Goal: Task Accomplishment & Management: Use online tool/utility

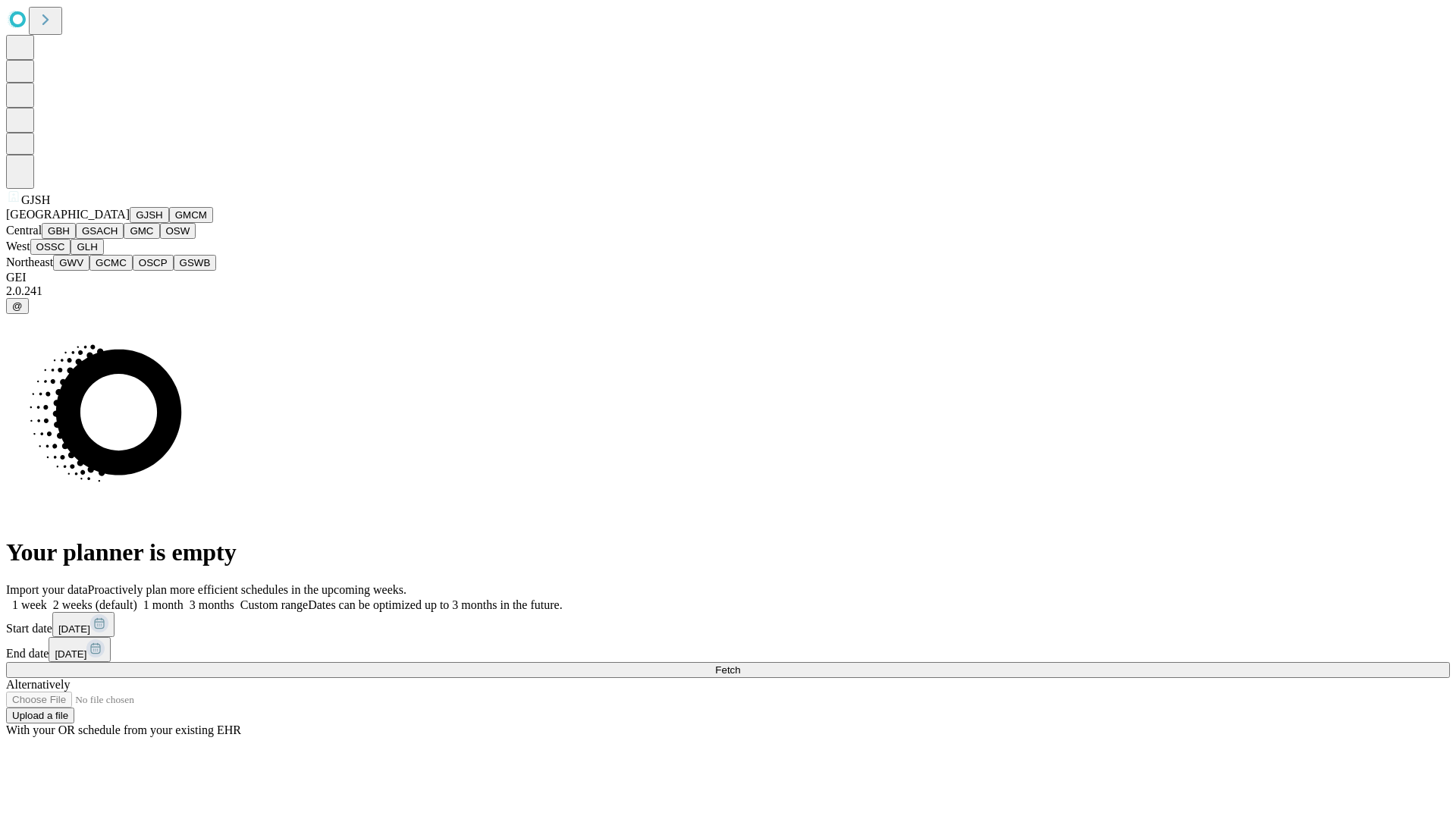
click at [129, 223] on button "GJSH" at bounding box center [149, 214] width 40 height 16
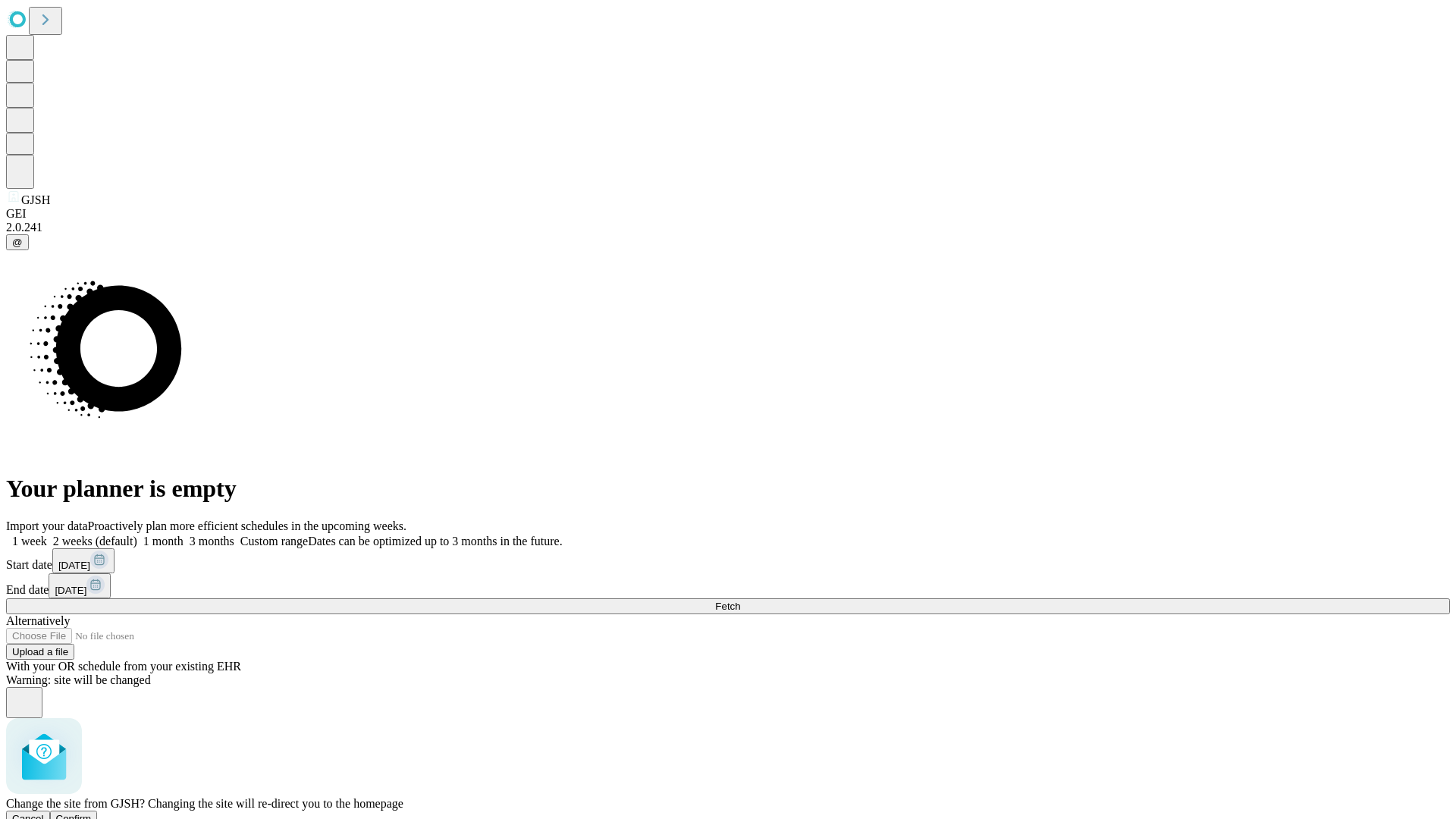
click at [92, 813] on span "Confirm" at bounding box center [74, 819] width 36 height 11
click at [183, 535] on label "1 month" at bounding box center [160, 541] width 46 height 13
click at [740, 601] on span "Fetch" at bounding box center [727, 606] width 25 height 11
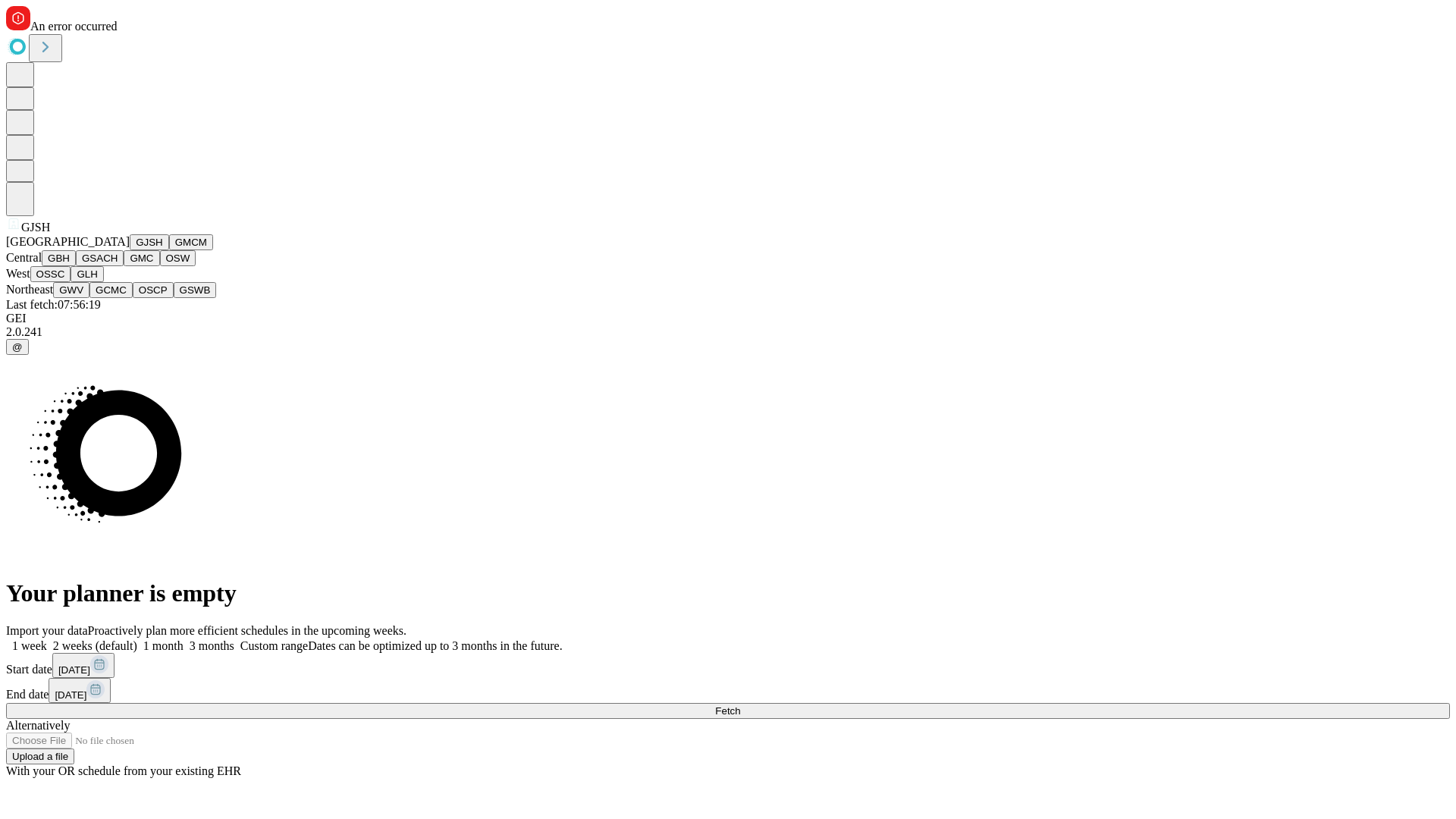
click at [169, 250] on button "GMCM" at bounding box center [191, 242] width 44 height 16
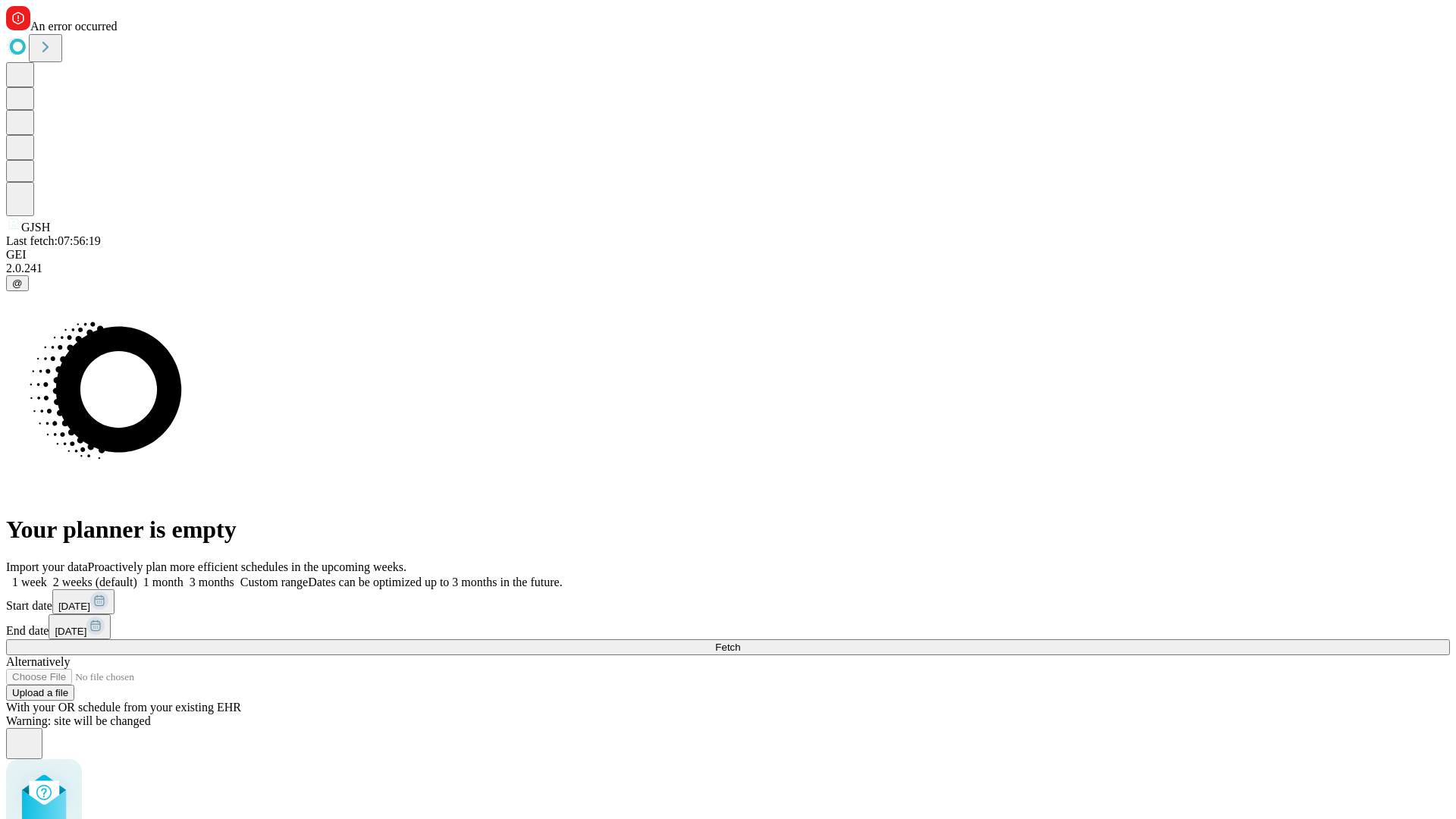
click at [183, 575] on label "1 month" at bounding box center [160, 582] width 46 height 13
click at [740, 641] on span "Fetch" at bounding box center [727, 647] width 25 height 11
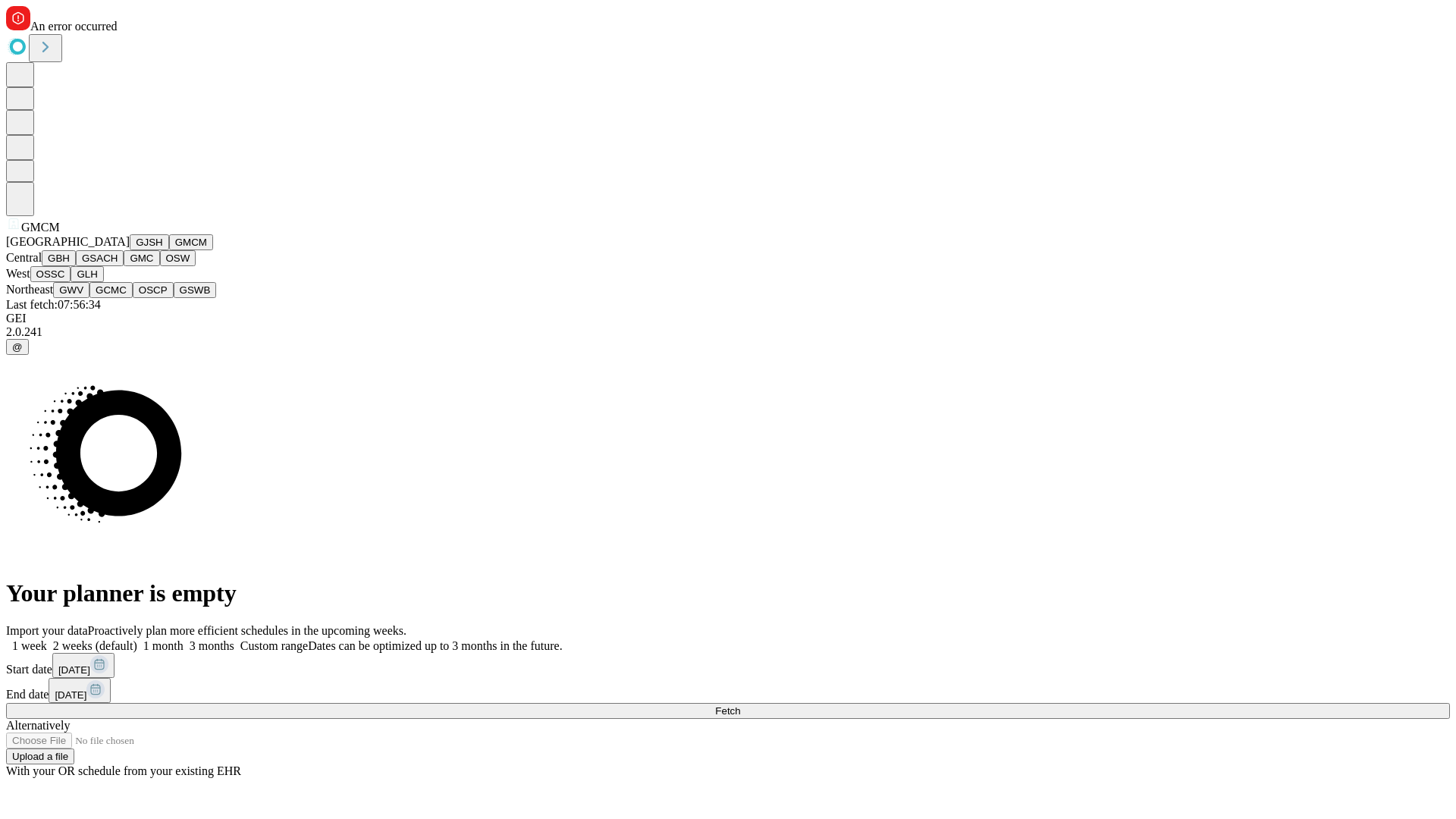
click at [76, 266] on button "GBH" at bounding box center [59, 258] width 34 height 16
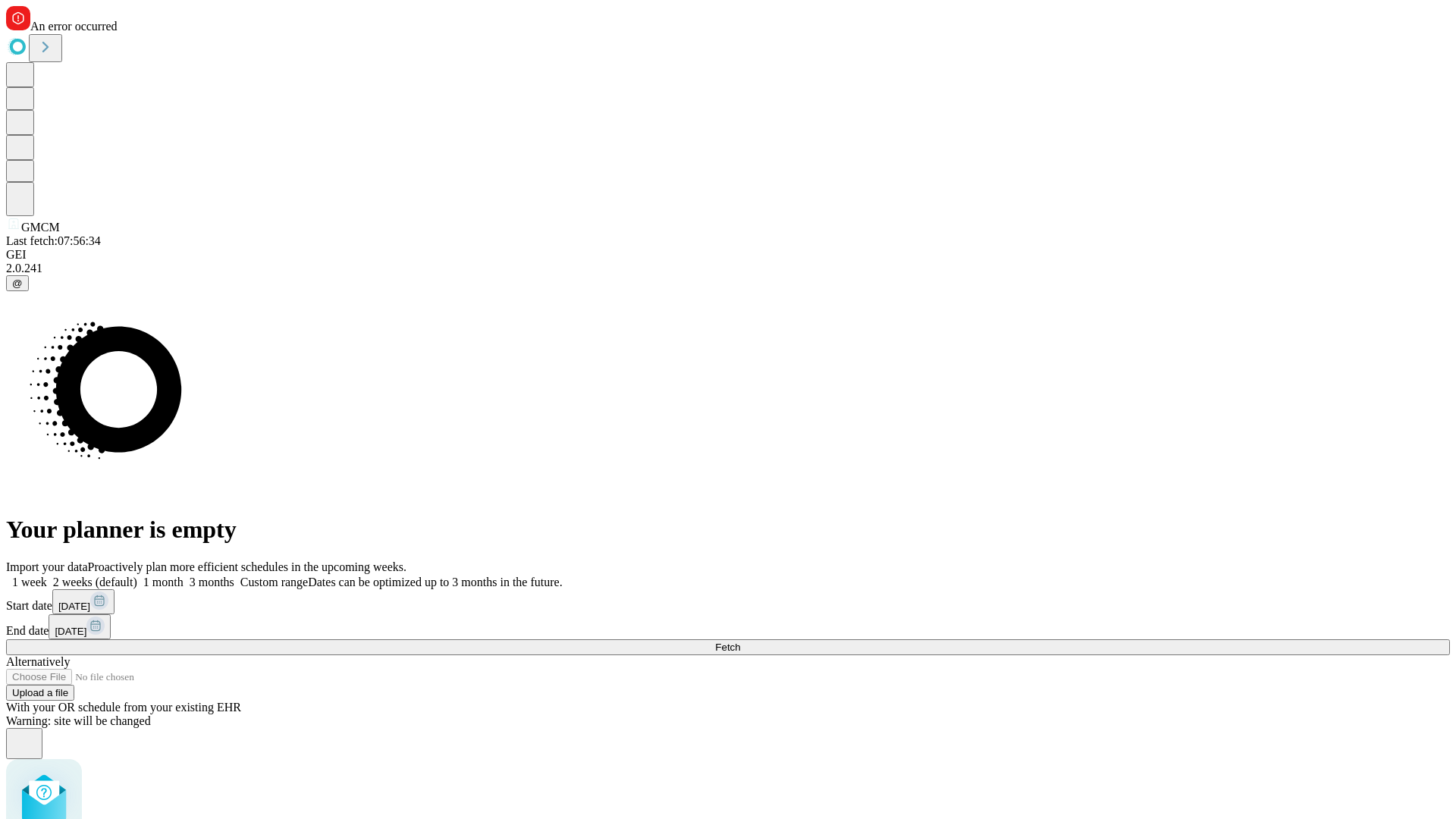
click at [183, 575] on label "1 month" at bounding box center [160, 582] width 46 height 13
click at [740, 641] on span "Fetch" at bounding box center [727, 647] width 25 height 11
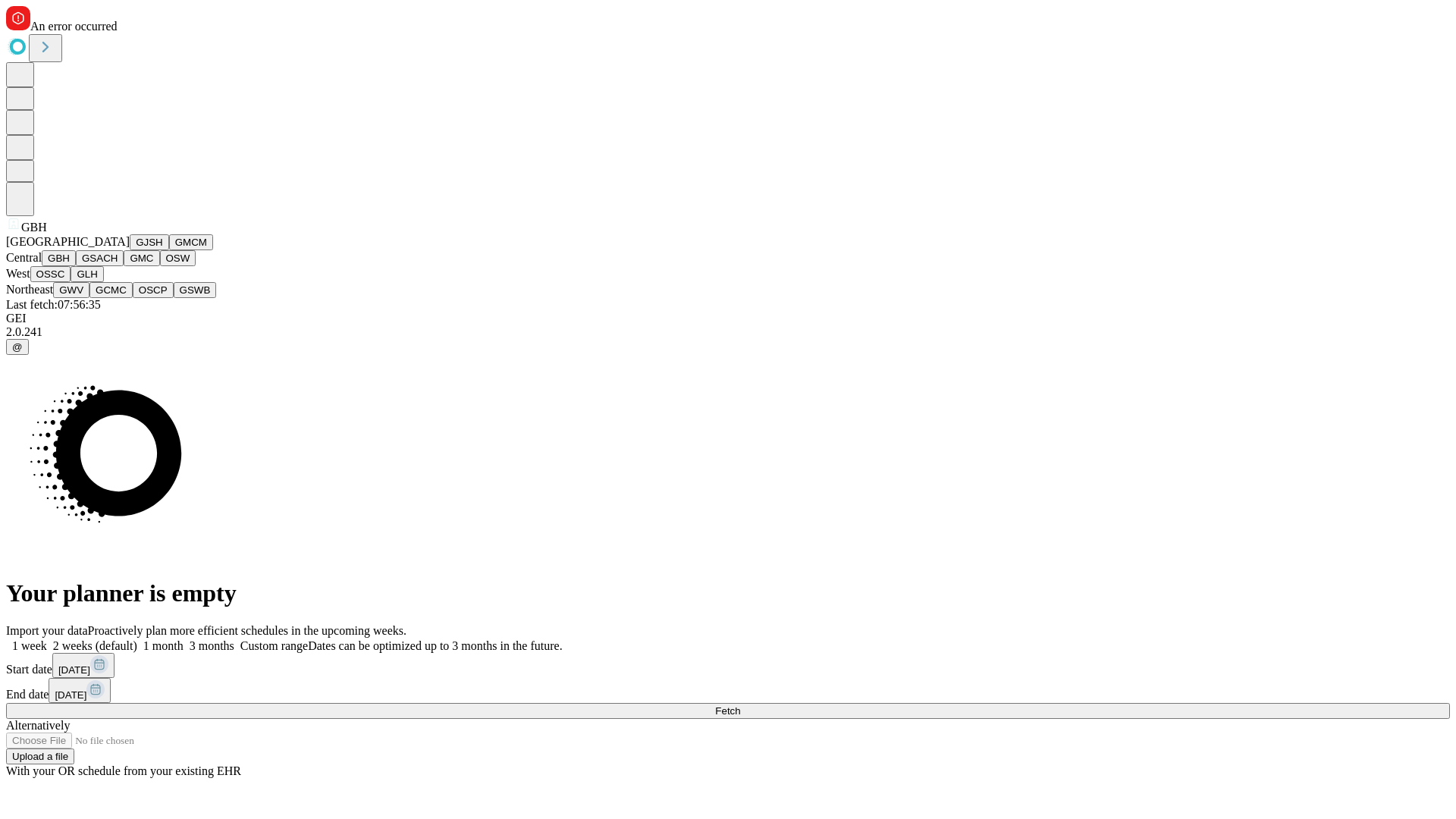
click at [117, 266] on button "GSACH" at bounding box center [99, 258] width 48 height 16
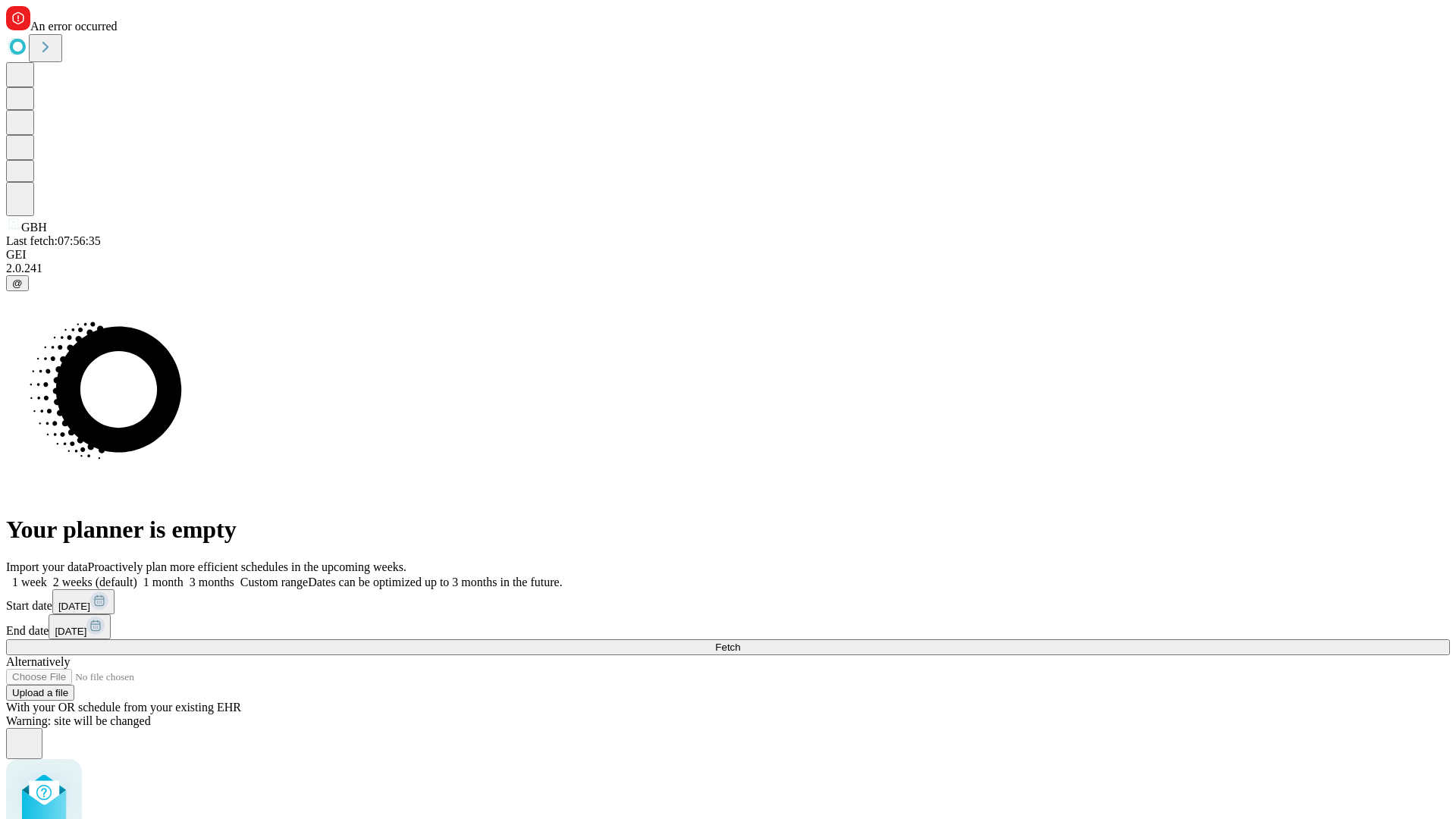
click at [183, 575] on label "1 month" at bounding box center [160, 582] width 46 height 13
click at [740, 641] on span "Fetch" at bounding box center [727, 647] width 25 height 11
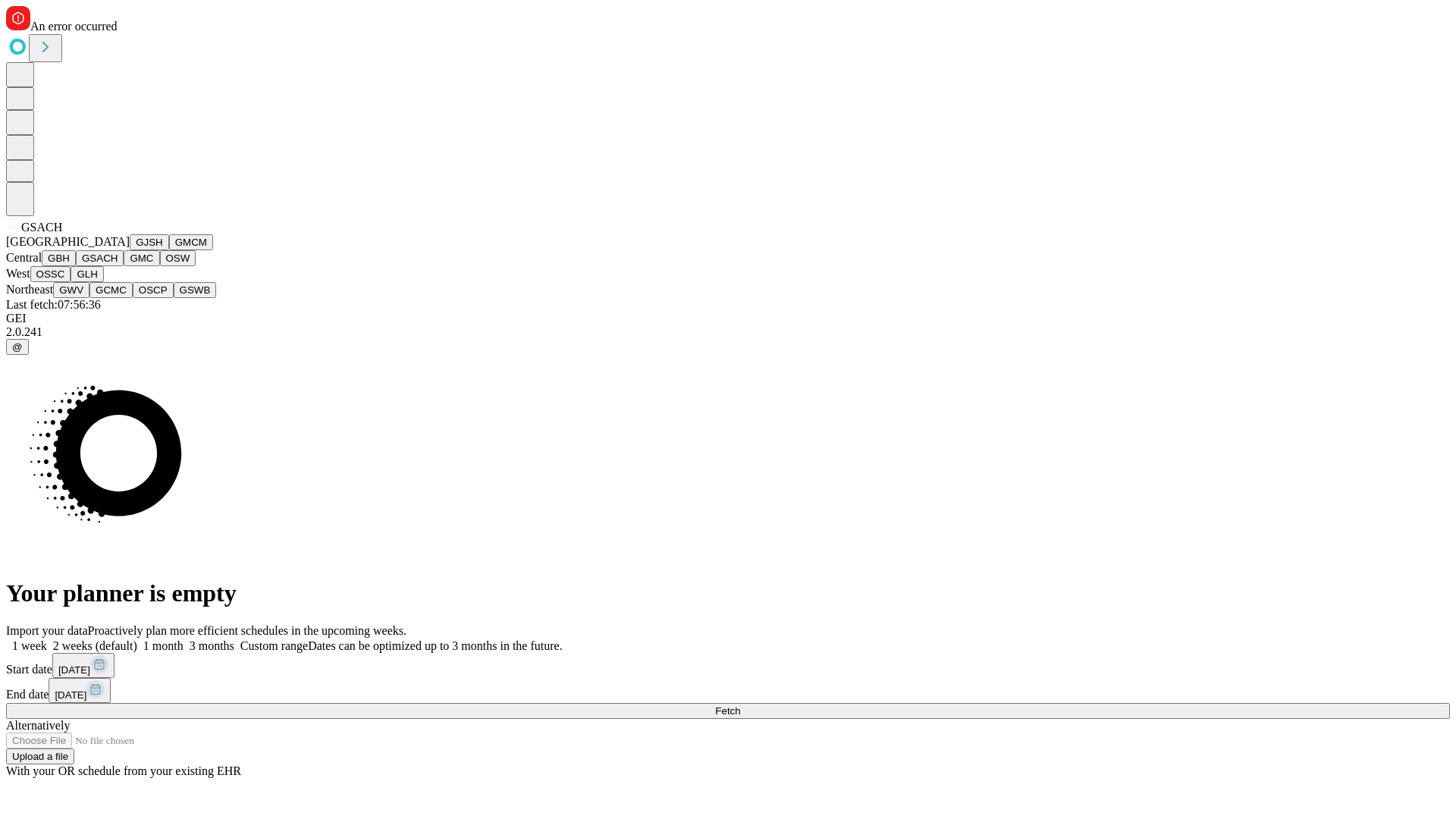
click at [124, 266] on button "GMC" at bounding box center [142, 258] width 36 height 16
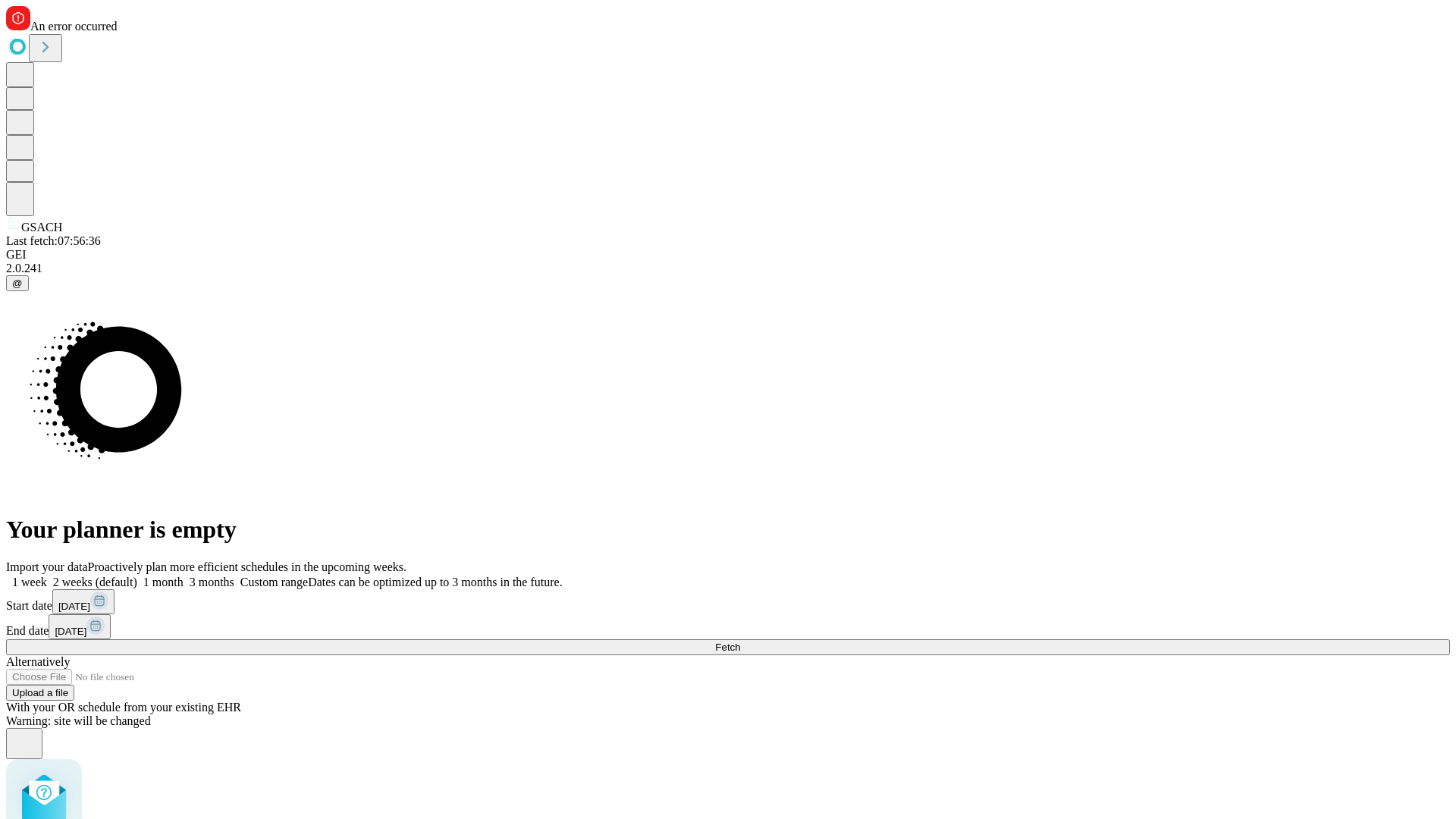
click at [183, 575] on label "1 month" at bounding box center [160, 582] width 46 height 13
click at [740, 641] on span "Fetch" at bounding box center [727, 647] width 25 height 11
click at [183, 575] on label "1 month" at bounding box center [160, 582] width 46 height 13
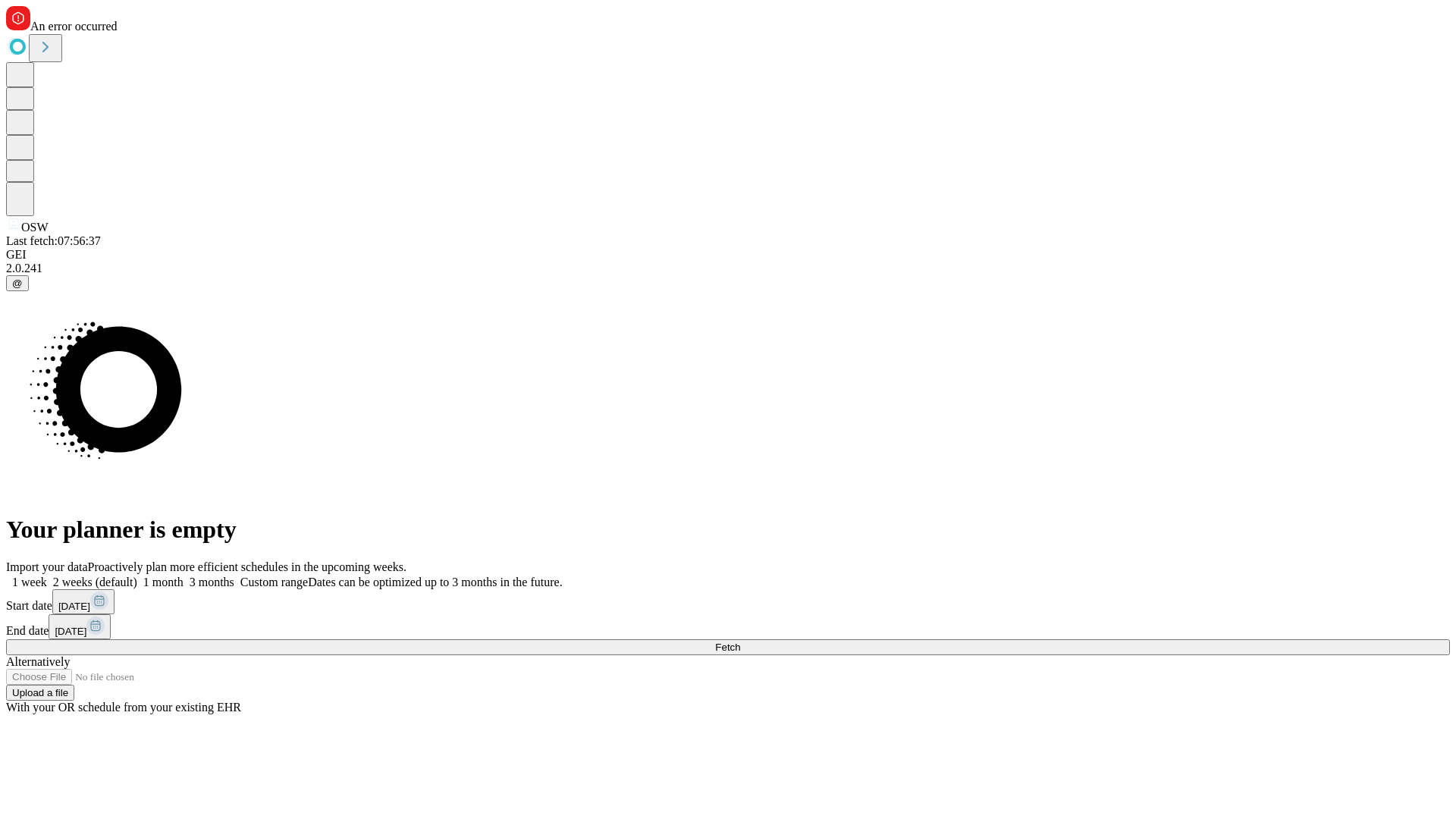
click at [740, 641] on span "Fetch" at bounding box center [727, 647] width 25 height 11
click at [183, 575] on label "1 month" at bounding box center [160, 582] width 46 height 13
click at [740, 641] on span "Fetch" at bounding box center [727, 647] width 25 height 11
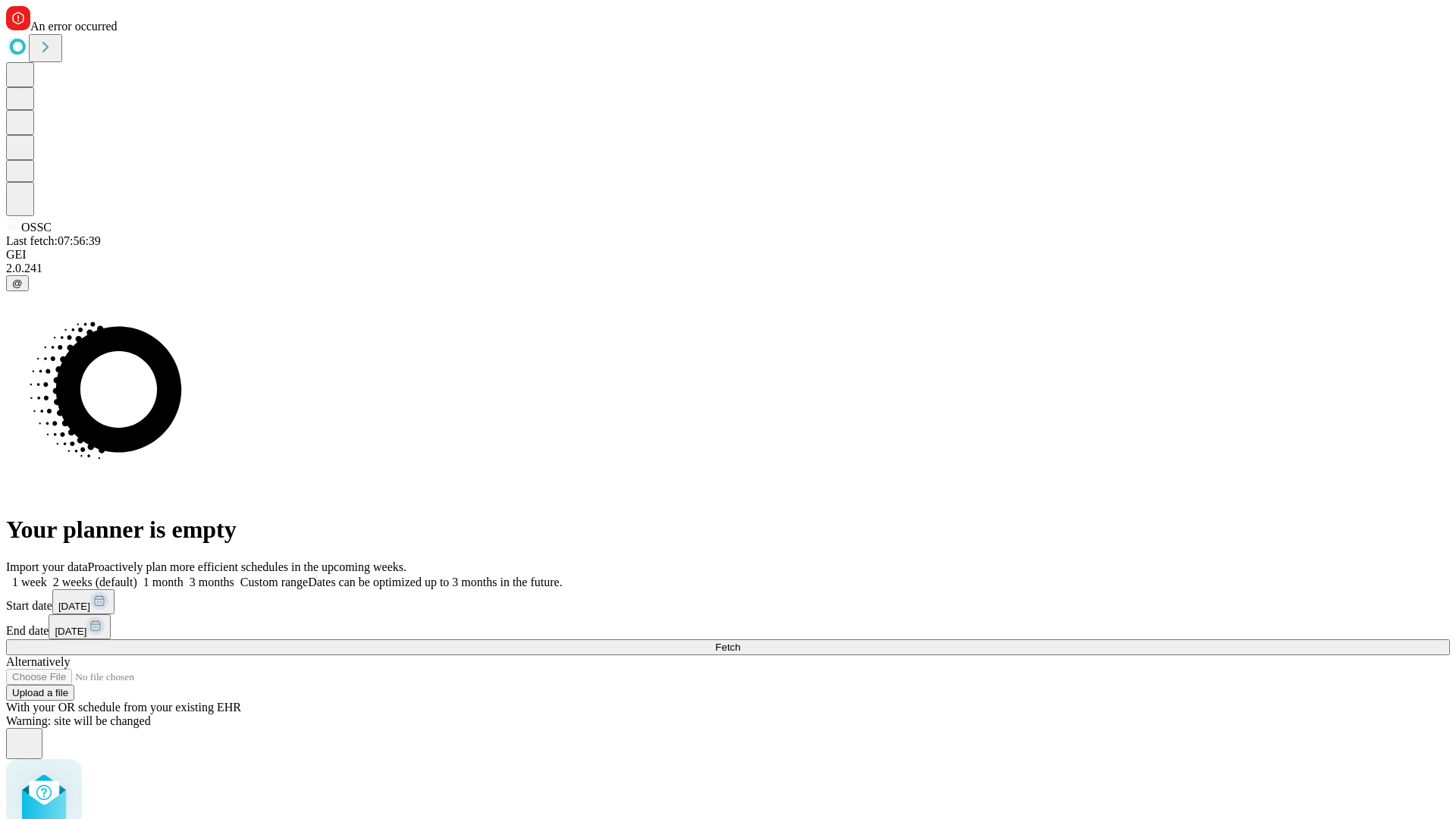
click at [183, 575] on label "1 month" at bounding box center [160, 582] width 46 height 13
click at [740, 641] on span "Fetch" at bounding box center [727, 647] width 25 height 11
click at [183, 575] on label "1 month" at bounding box center [160, 582] width 46 height 13
click at [740, 641] on span "Fetch" at bounding box center [727, 647] width 25 height 11
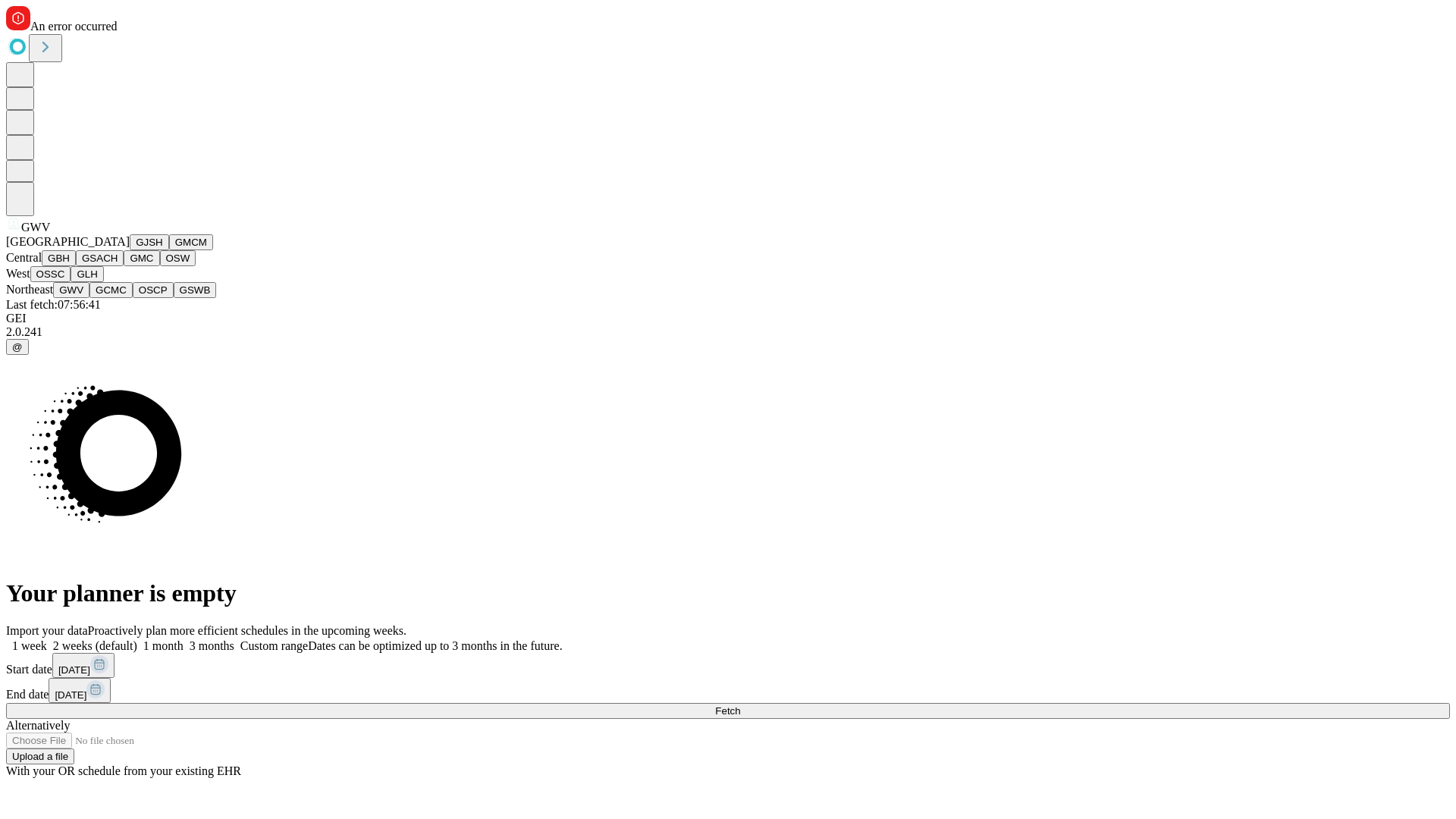
click at [117, 299] on button "GCMC" at bounding box center [111, 290] width 43 height 16
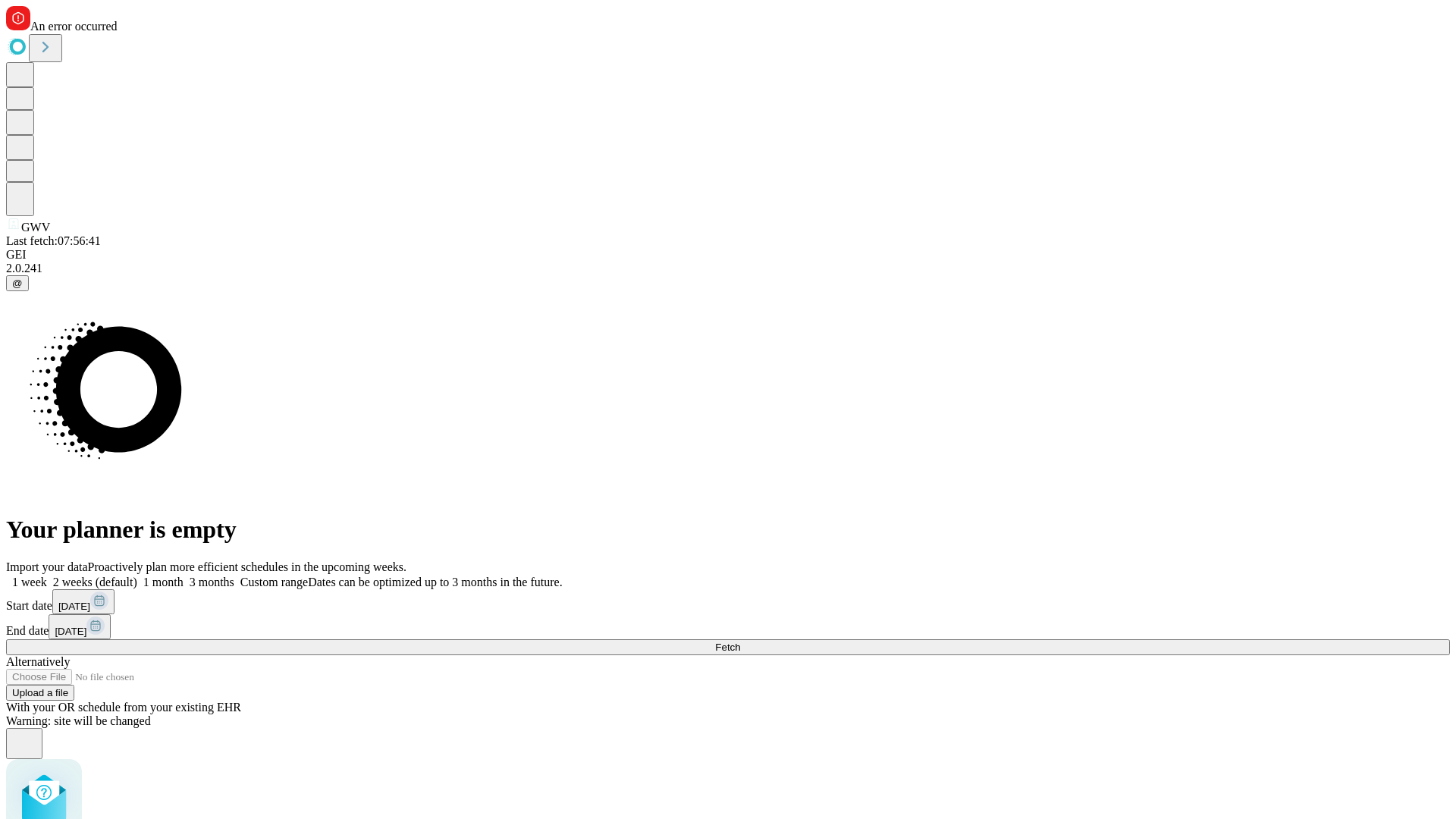
click at [183, 575] on label "1 month" at bounding box center [160, 582] width 46 height 13
click at [740, 641] on span "Fetch" at bounding box center [727, 647] width 25 height 11
click at [183, 575] on label "1 month" at bounding box center [160, 582] width 46 height 13
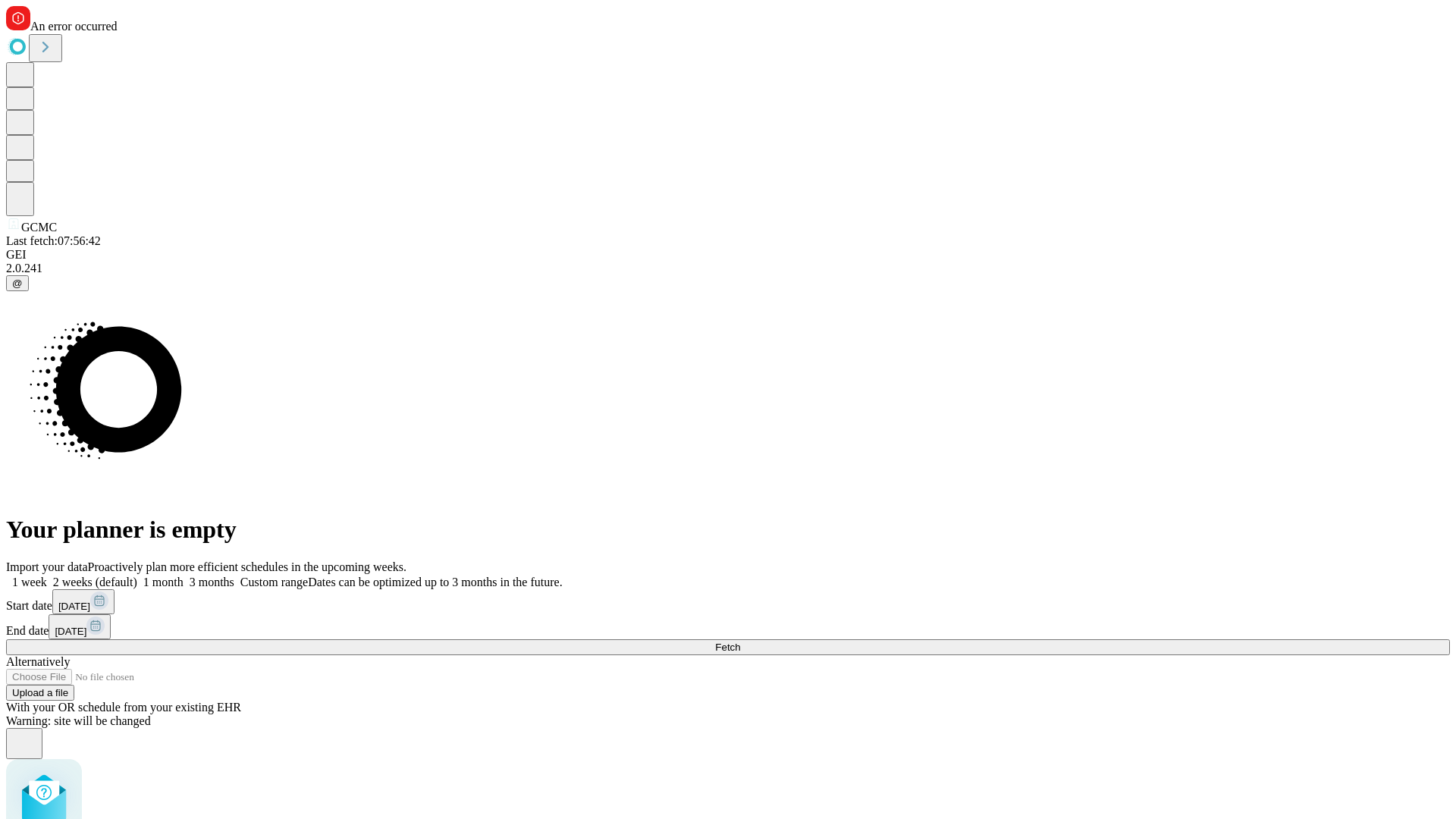
click at [740, 641] on span "Fetch" at bounding box center [727, 647] width 25 height 11
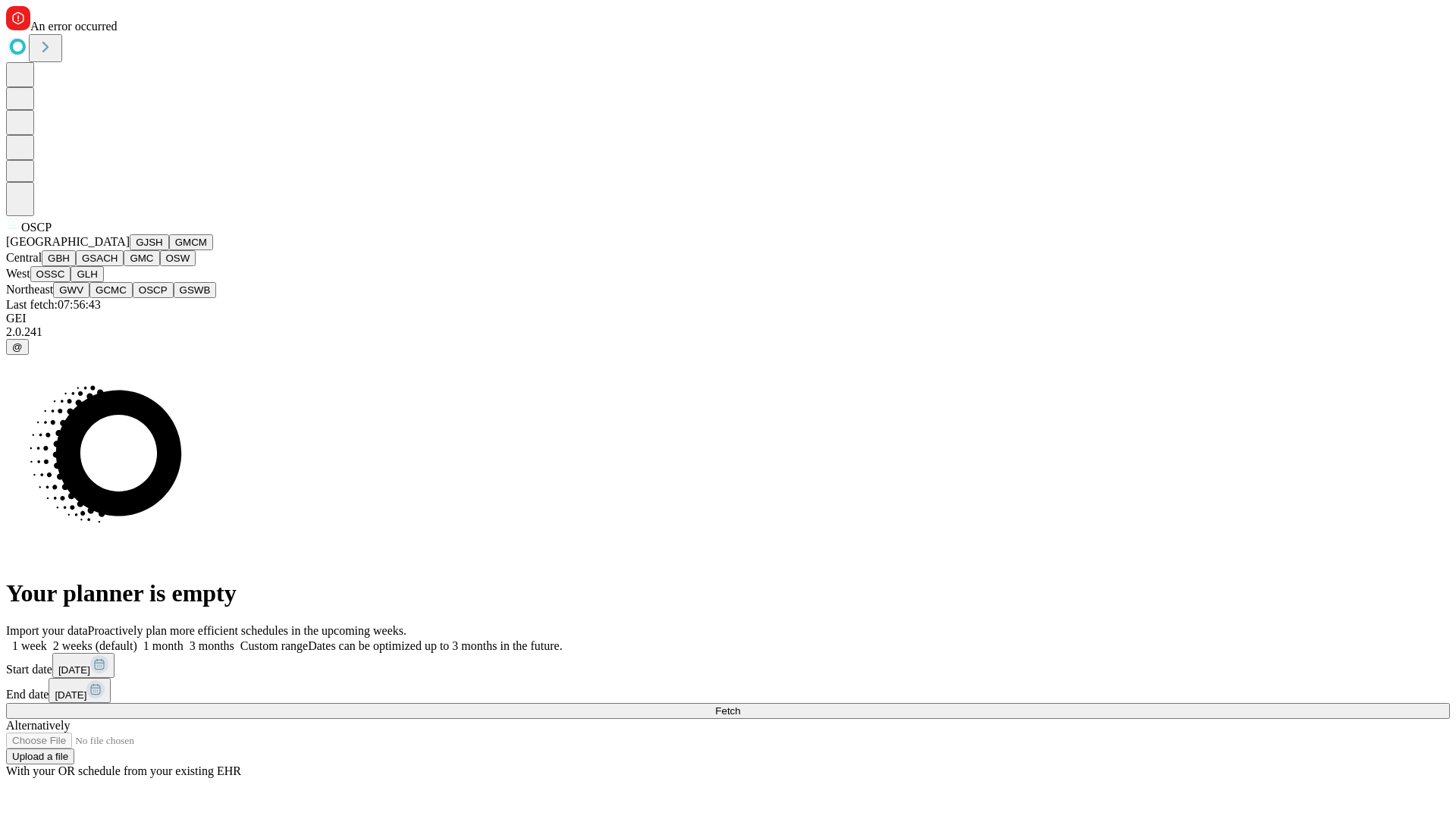
click at [174, 299] on button "GSWB" at bounding box center [195, 290] width 43 height 16
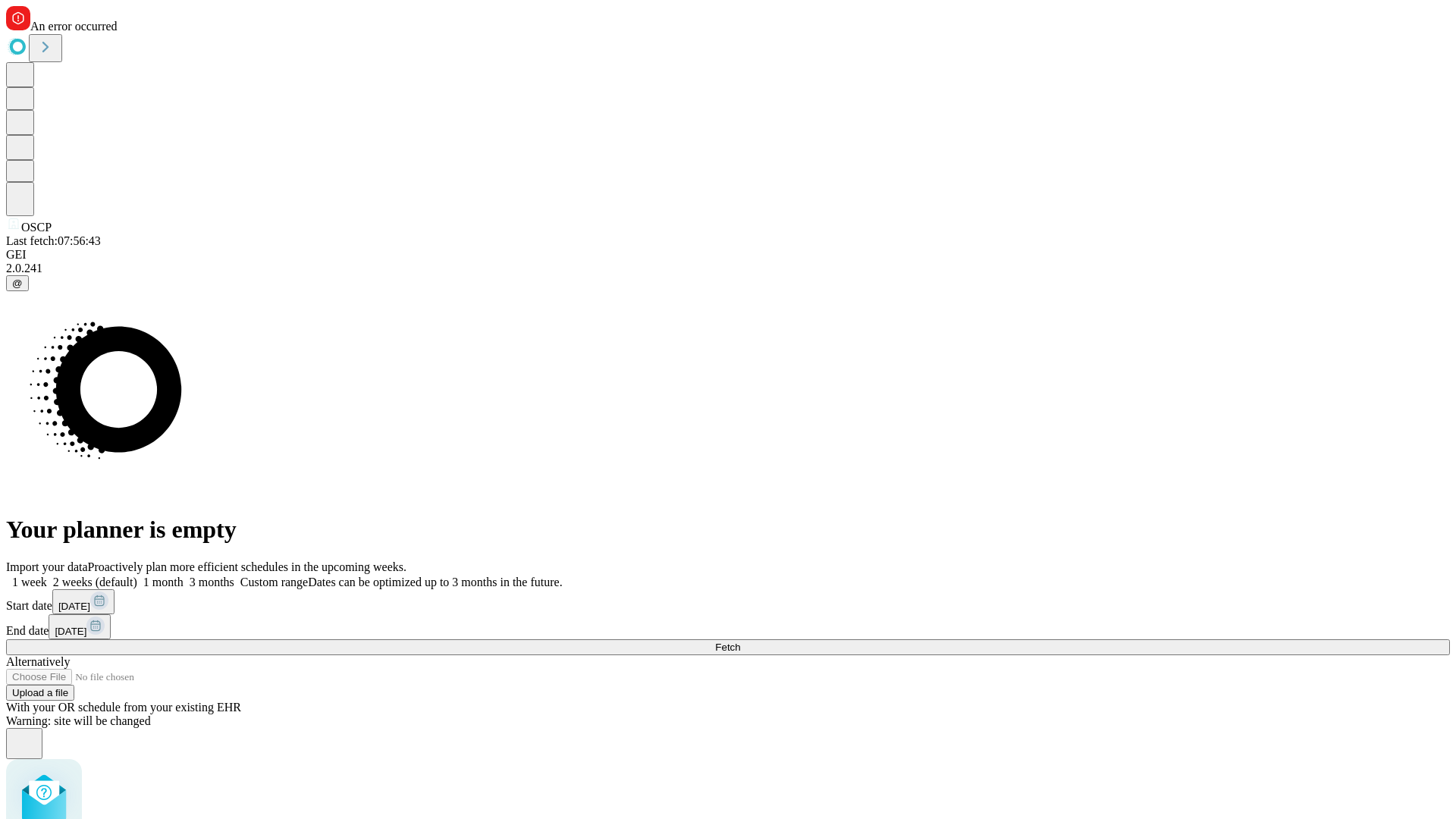
click at [183, 575] on label "1 month" at bounding box center [160, 582] width 46 height 13
click at [740, 641] on span "Fetch" at bounding box center [727, 647] width 25 height 11
